Goal: Information Seeking & Learning: Learn about a topic

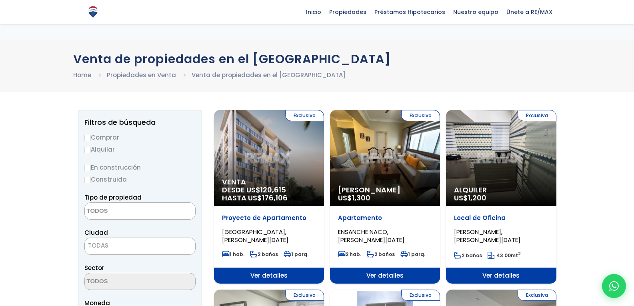
select select
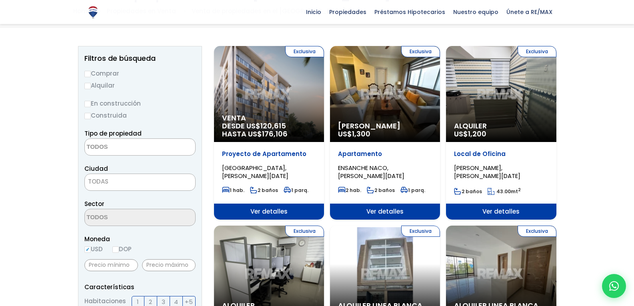
click at [279, 172] on span "[GEOGRAPHIC_DATA], [PERSON_NAME][DATE]" at bounding box center [255, 172] width 66 height 16
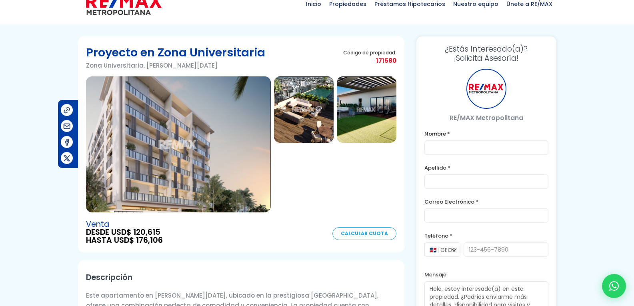
scroll to position [32, 0]
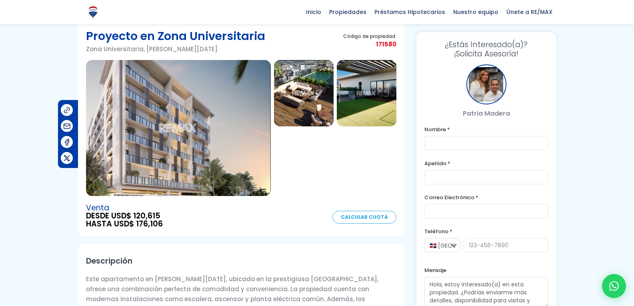
click at [297, 100] on img at bounding box center [304, 93] width 60 height 66
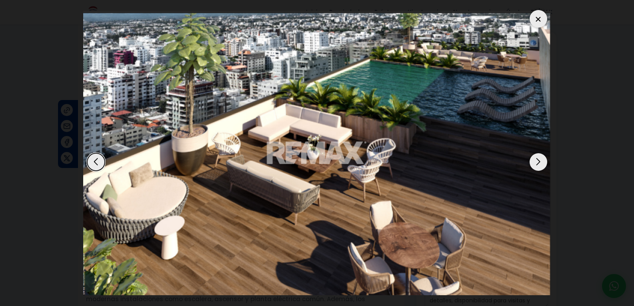
click at [538, 165] on div "Next slide" at bounding box center [538, 162] width 18 height 18
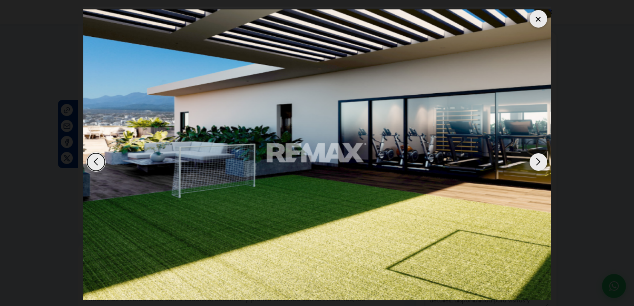
click at [538, 165] on div "Next slide" at bounding box center [538, 162] width 18 height 18
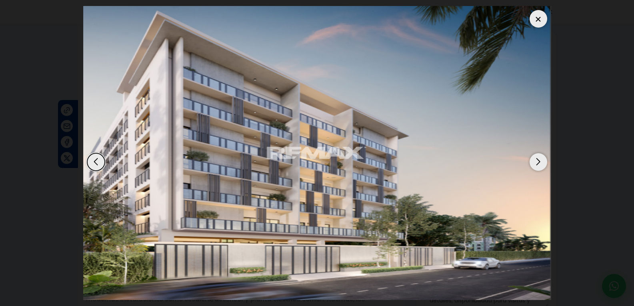
click at [538, 165] on div "Next slide" at bounding box center [538, 162] width 18 height 18
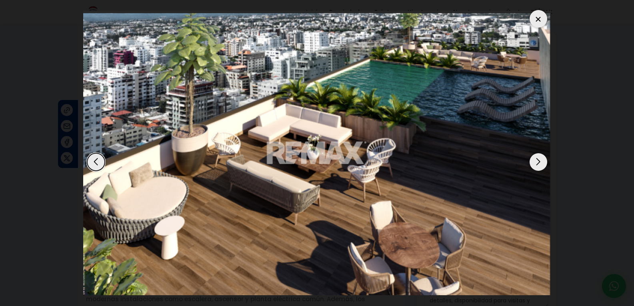
click at [538, 165] on div "Next slide" at bounding box center [538, 162] width 18 height 18
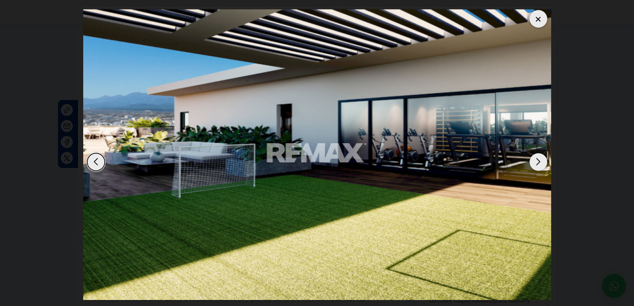
click at [538, 165] on div "Next slide" at bounding box center [538, 162] width 18 height 18
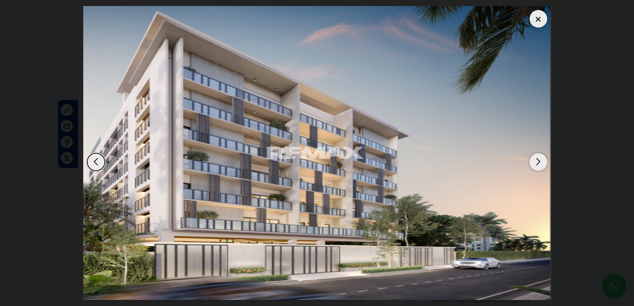
click at [538, 165] on div "Next slide" at bounding box center [538, 162] width 18 height 18
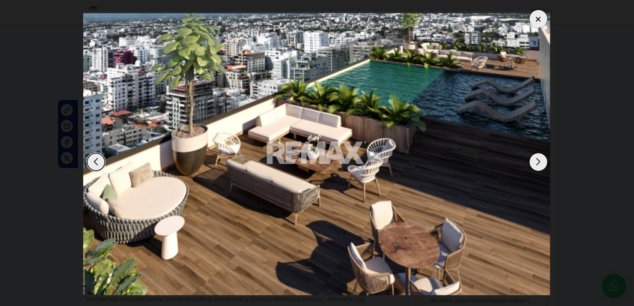
click at [538, 165] on div "Next slide" at bounding box center [538, 162] width 18 height 18
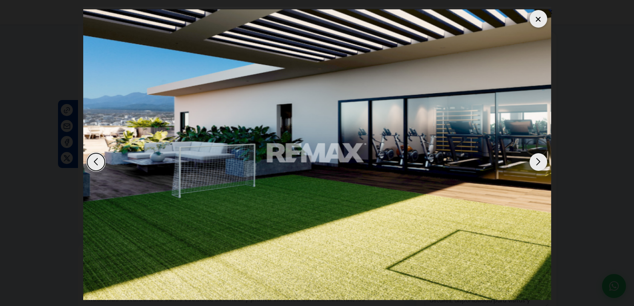
click at [536, 20] on div at bounding box center [538, 19] width 18 height 18
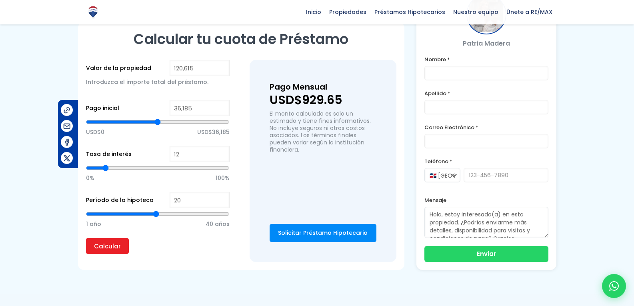
scroll to position [464, 0]
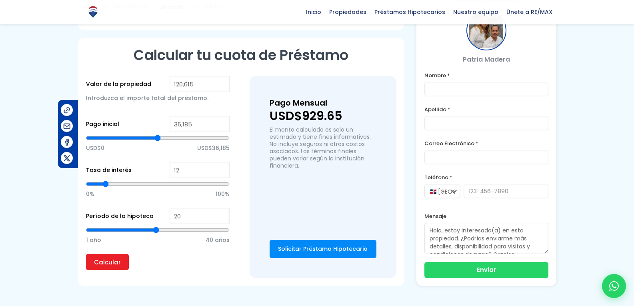
type input "60,607"
type input "60607"
type input "61,661"
type input "61661"
type input "63,066"
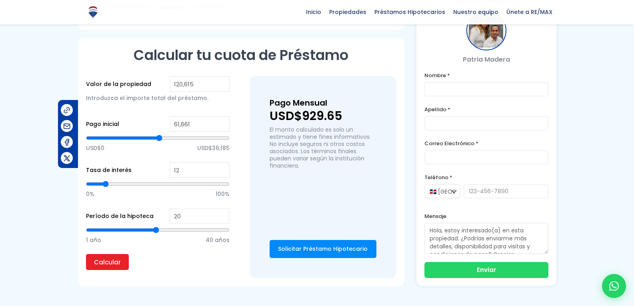
type input "63066"
type input "64,120"
type input "64120"
type input "65,174"
type input "65174"
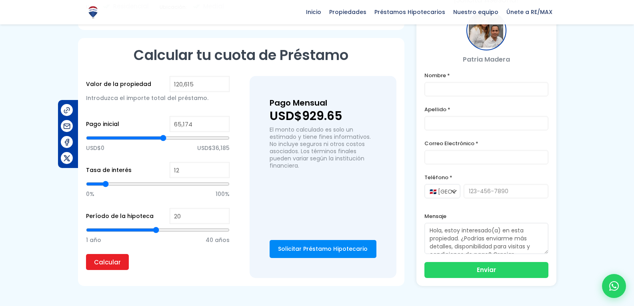
type input "66,580"
type input "66580"
type input "67,282"
type input "67282"
type input "68,688"
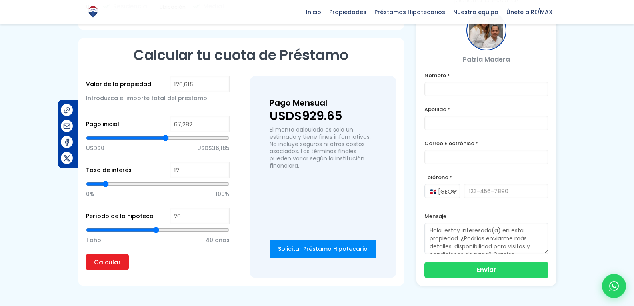
type input "68688"
type input "70,796"
type input "70796"
type input "72,201"
type input "72201"
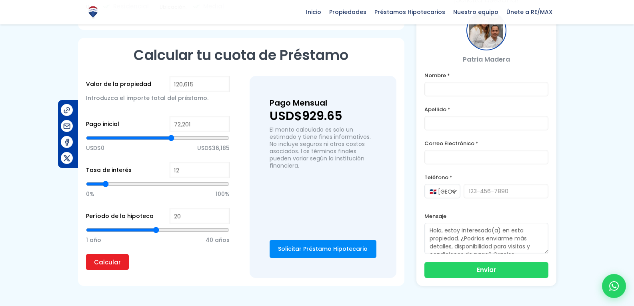
type input "74,309"
type input "74309"
type input "75,363"
type input "75363"
type input "78,174"
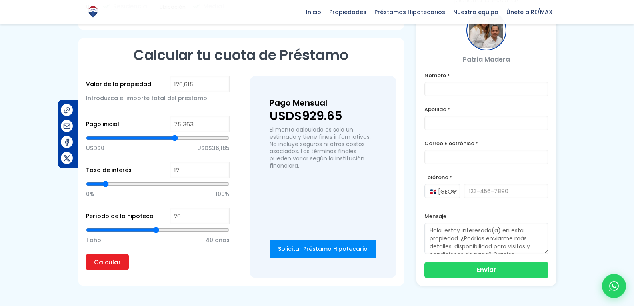
type input "78174"
type input "80,282"
type input "80282"
type input "81,336"
type input "81336"
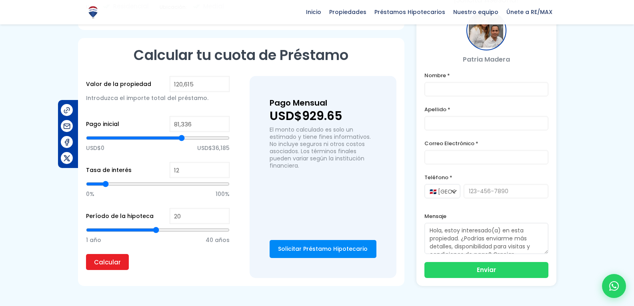
type input "83,795"
type input "83795"
type input "85,201"
type input "85201"
type input "85,903"
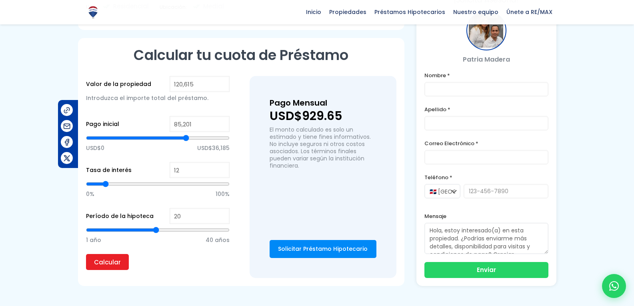
type input "85903"
type input "89,065"
type input "89065"
type input "93,282"
type input "93282"
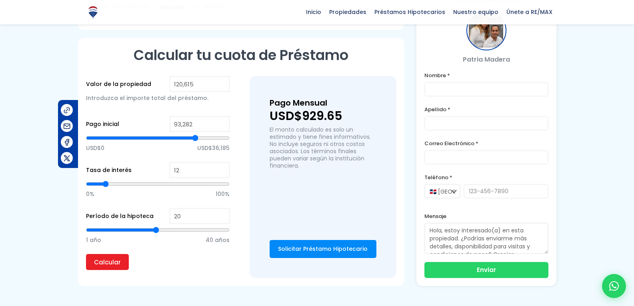
type input "95,390"
type input "95390"
type input "99,606"
type input "99606"
type input "103,822"
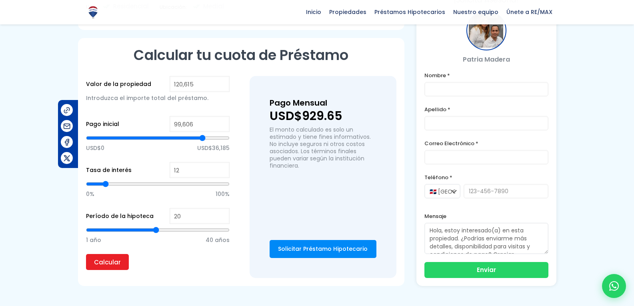
type input "103822"
type input "105,579"
type input "105579"
type input "109,092"
type input "109092"
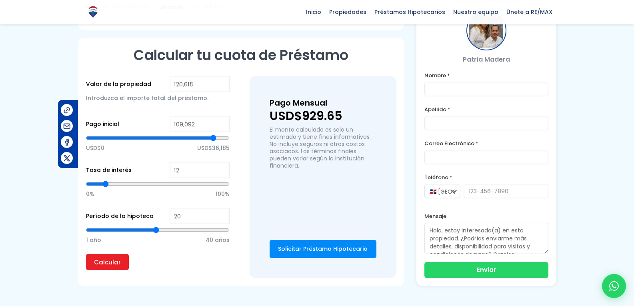
type input "111,551"
type input "111551"
type input "112,254"
type input "112254"
type input "112,605"
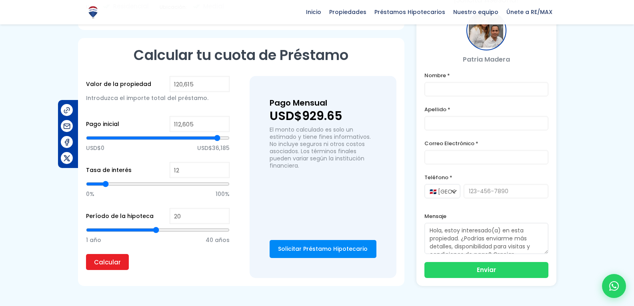
drag, startPoint x: 158, startPoint y: 137, endPoint x: 217, endPoint y: 135, distance: 59.6
type input "112605"
click at [217, 135] on input "range" at bounding box center [158, 138] width 144 height 8
click at [109, 263] on input "Calcular" at bounding box center [107, 262] width 43 height 16
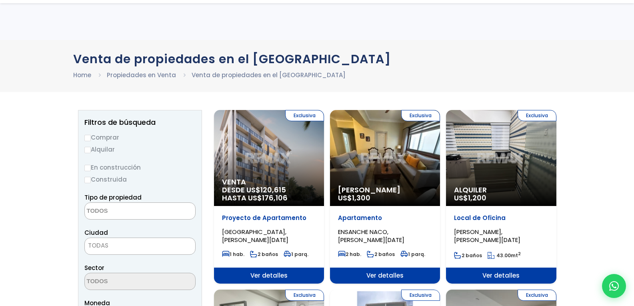
select select
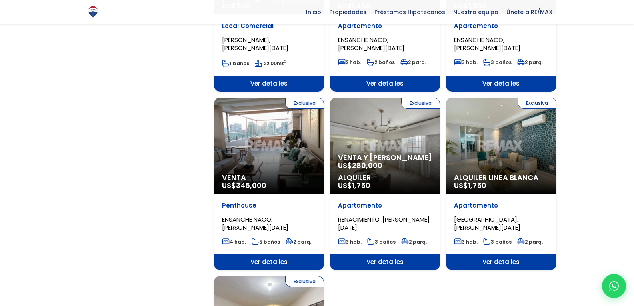
scroll to position [752, 0]
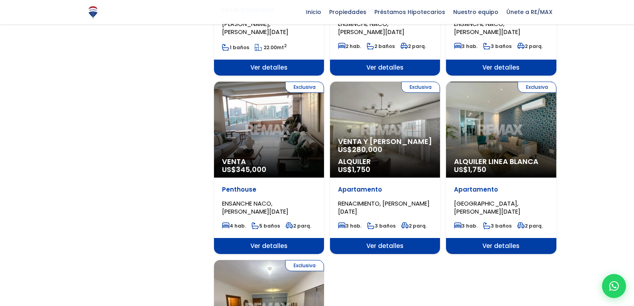
click at [257, 203] on span "ENSANCHE NACO, [PERSON_NAME][DATE]" at bounding box center [255, 207] width 66 height 16
click at [267, 238] on span "Ver detalles" at bounding box center [269, 246] width 110 height 16
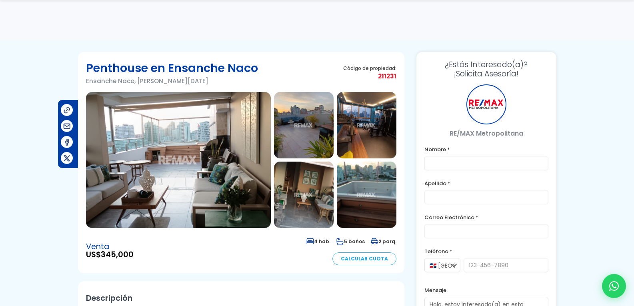
scroll to position [16, 0]
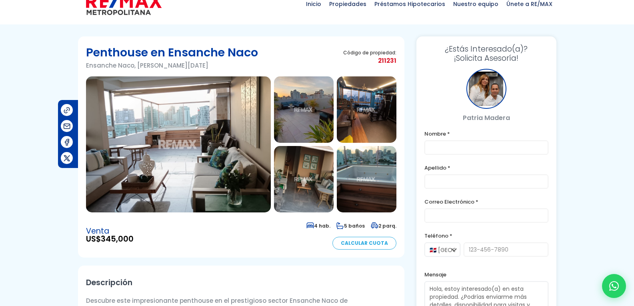
click at [307, 130] on img at bounding box center [304, 109] width 60 height 66
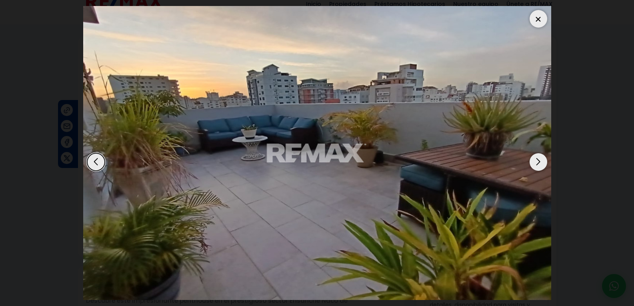
click at [541, 161] on div "Next slide" at bounding box center [538, 162] width 18 height 18
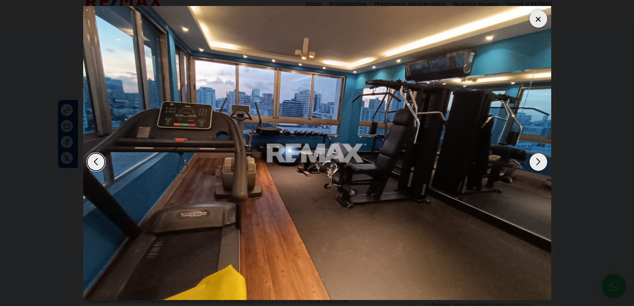
click at [541, 161] on div "Next slide" at bounding box center [538, 162] width 18 height 18
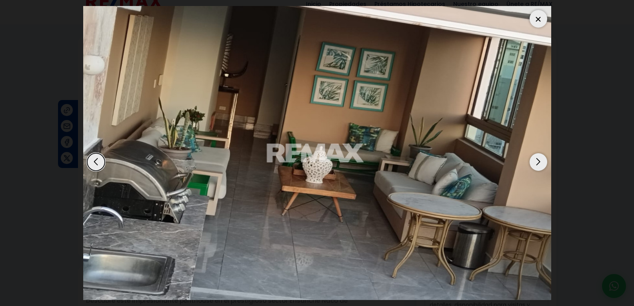
click at [541, 161] on div "Next slide" at bounding box center [538, 162] width 18 height 18
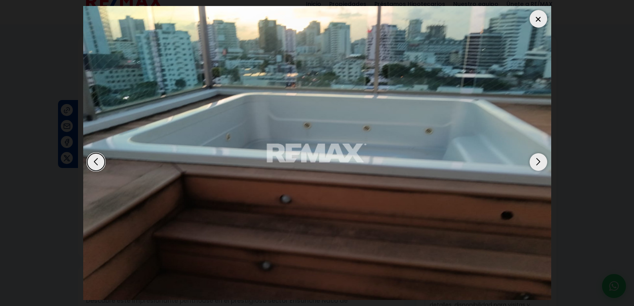
click at [541, 161] on div "Next slide" at bounding box center [538, 162] width 18 height 18
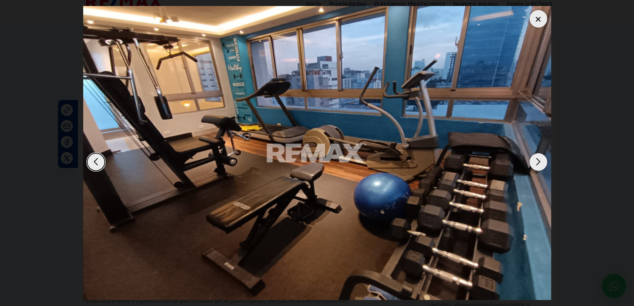
click at [541, 161] on div "Next slide" at bounding box center [538, 162] width 18 height 18
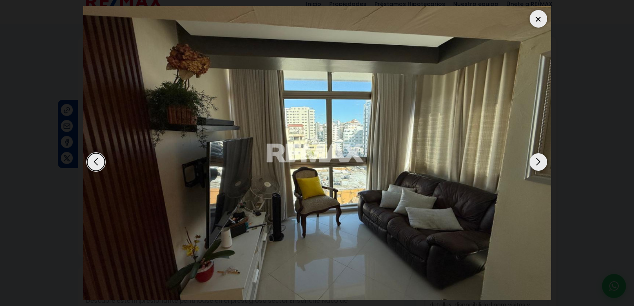
click at [541, 161] on div "Next slide" at bounding box center [538, 162] width 18 height 18
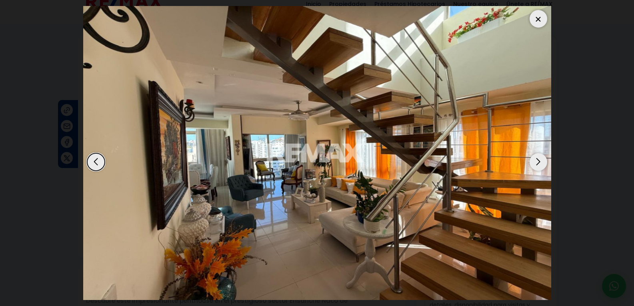
click at [541, 161] on div "Next slide" at bounding box center [538, 162] width 18 height 18
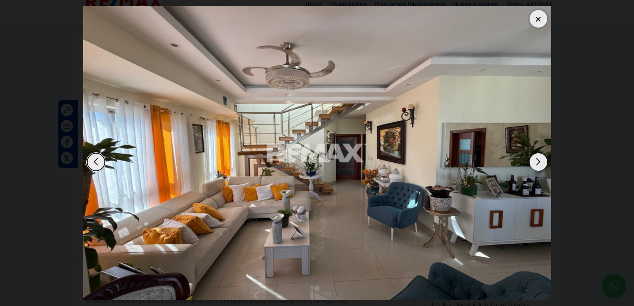
click at [541, 161] on div "Next slide" at bounding box center [538, 162] width 18 height 18
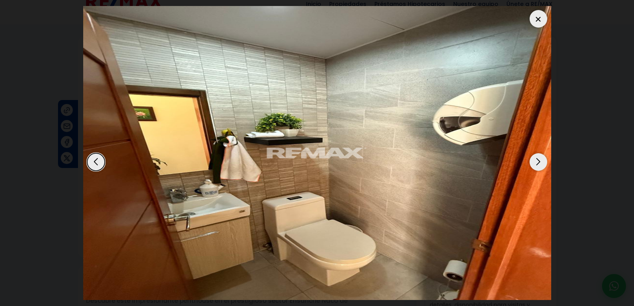
click at [541, 161] on div "Next slide" at bounding box center [538, 162] width 18 height 18
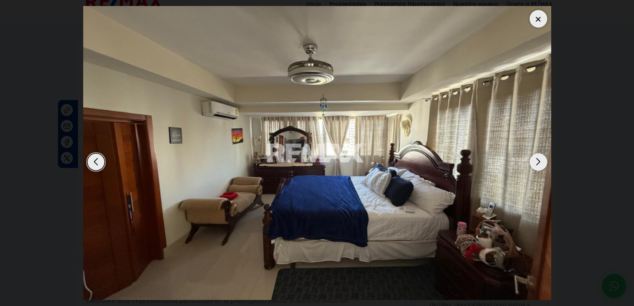
click at [541, 161] on div "Next slide" at bounding box center [538, 162] width 18 height 18
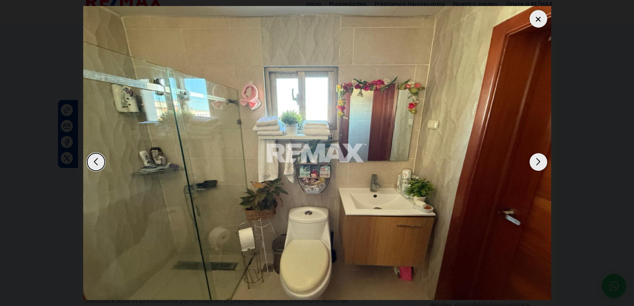
click at [541, 161] on div "Next slide" at bounding box center [538, 162] width 18 height 18
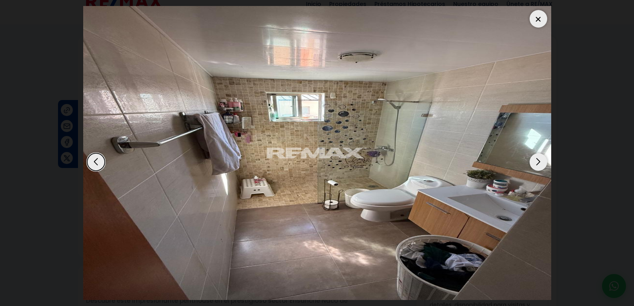
click at [541, 161] on div "Next slide" at bounding box center [538, 162] width 18 height 18
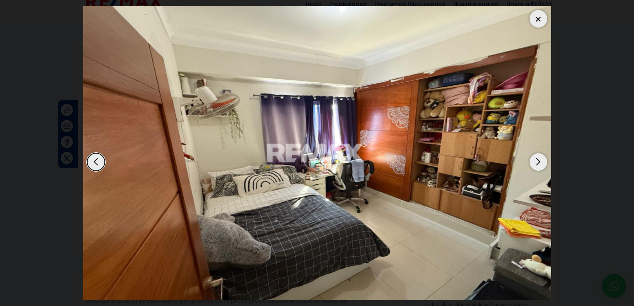
click at [541, 161] on div "Next slide" at bounding box center [538, 162] width 18 height 18
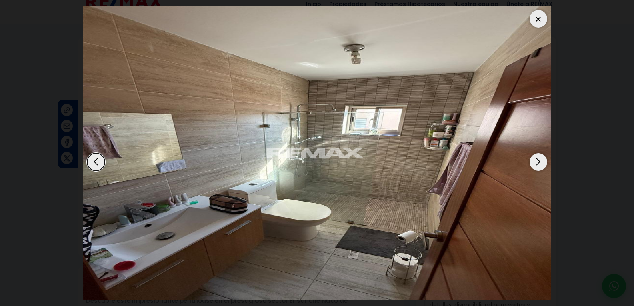
click at [542, 161] on div "Next slide" at bounding box center [538, 162] width 18 height 18
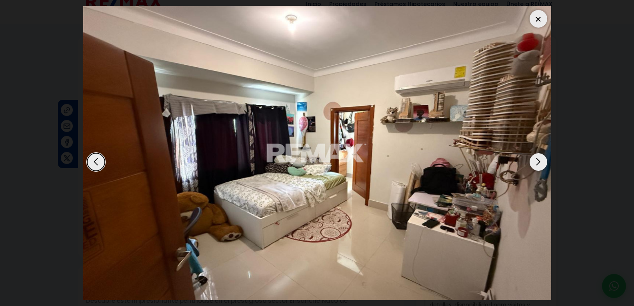
click at [542, 161] on div "Next slide" at bounding box center [538, 162] width 18 height 18
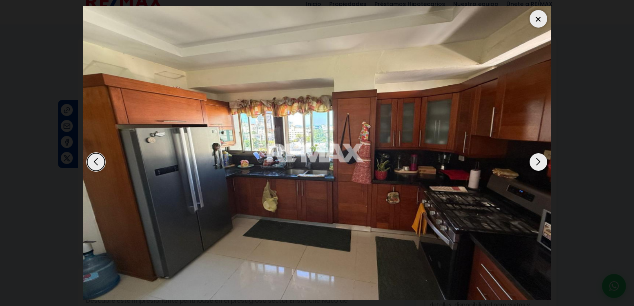
click at [542, 161] on div "Next slide" at bounding box center [538, 162] width 18 height 18
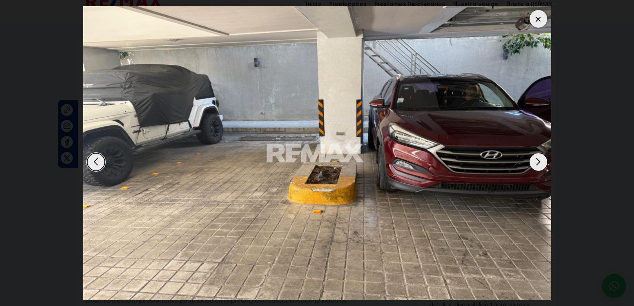
click at [542, 161] on div "Next slide" at bounding box center [538, 162] width 18 height 18
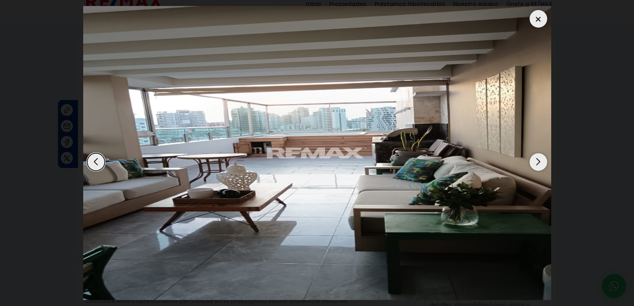
click at [541, 161] on div "Next slide" at bounding box center [538, 162] width 18 height 18
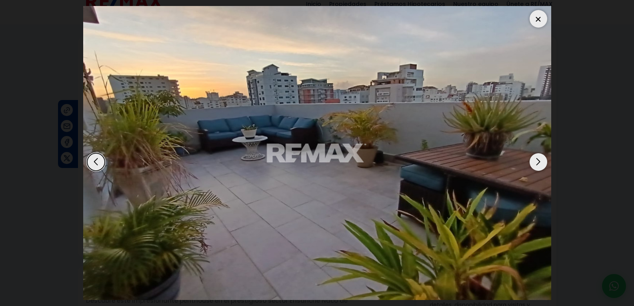
click at [541, 161] on div "Next slide" at bounding box center [538, 162] width 18 height 18
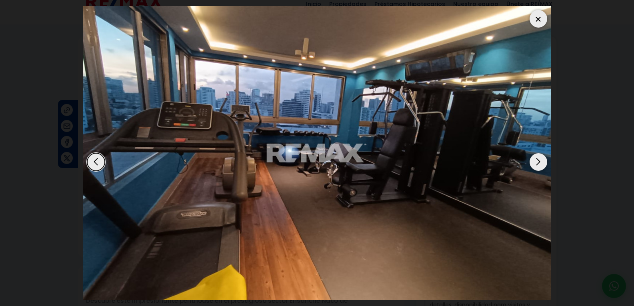
click at [535, 19] on div at bounding box center [538, 19] width 18 height 18
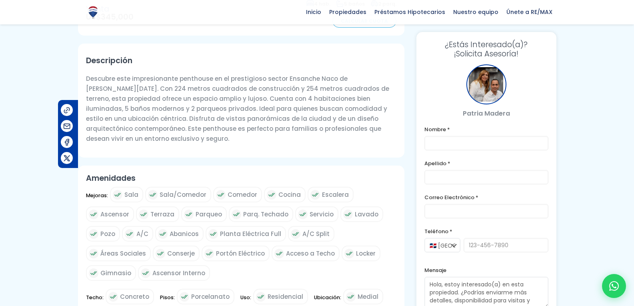
scroll to position [240, 0]
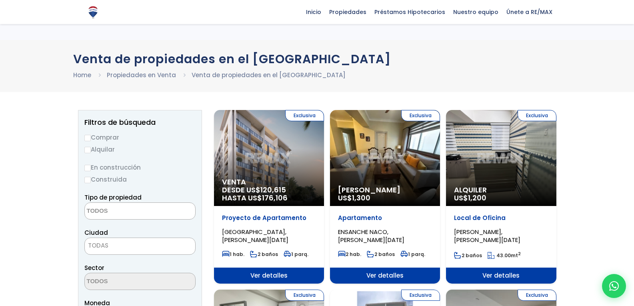
select select
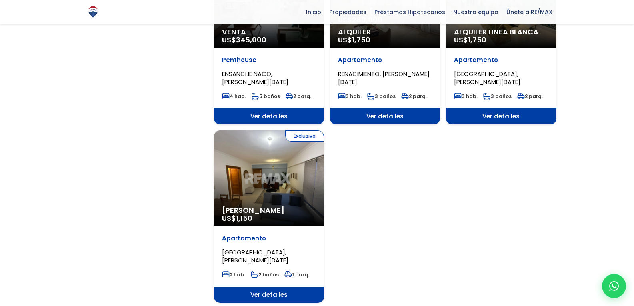
scroll to position [912, 0]
